Goal: Find specific page/section: Find specific page/section

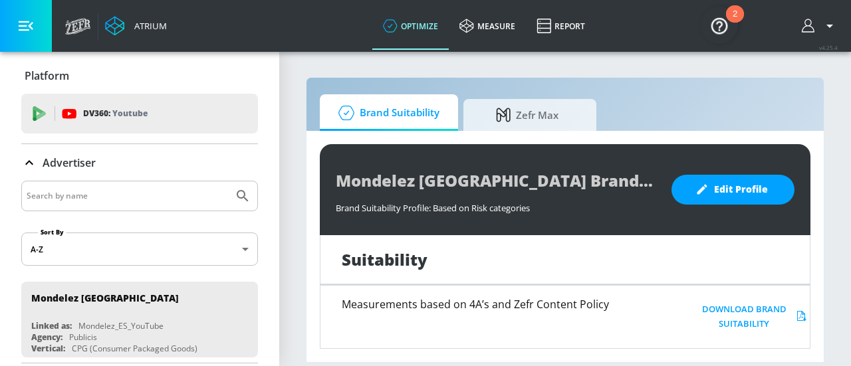
click at [104, 195] on input "Search by name" at bounding box center [127, 195] width 201 height 17
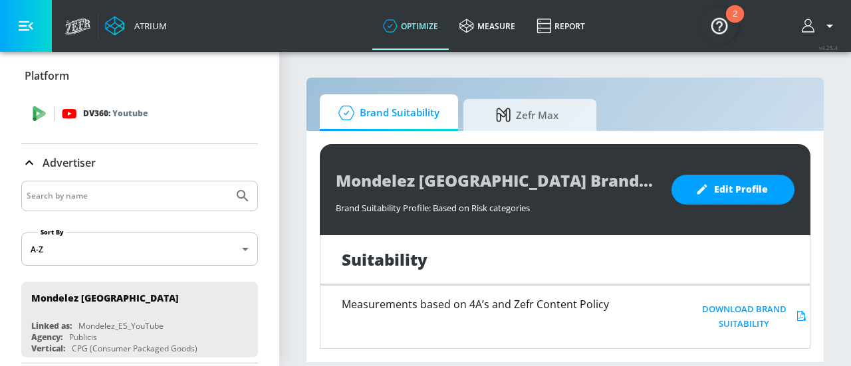
click at [102, 114] on p "DV360: Youtube" at bounding box center [115, 113] width 64 height 15
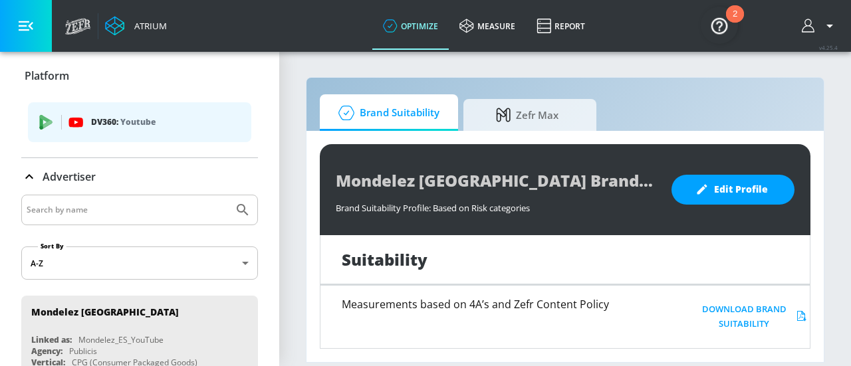
click at [76, 201] on input "Search by name" at bounding box center [127, 209] width 201 height 17
click at [229, 208] on div at bounding box center [139, 210] width 237 height 31
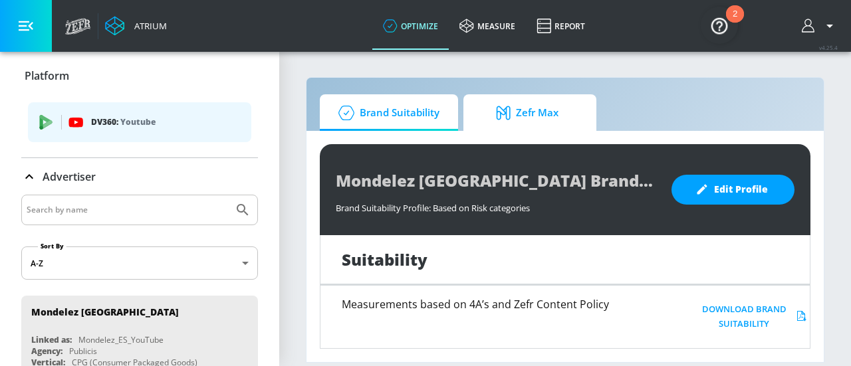
click at [510, 120] on span "Zefr Max" at bounding box center [526, 113] width 101 height 32
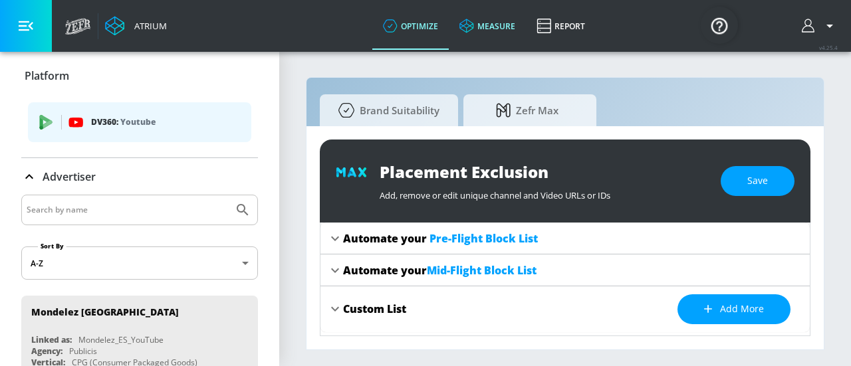
click at [494, 18] on link "measure" at bounding box center [487, 26] width 77 height 48
